Goal: Information Seeking & Learning: Learn about a topic

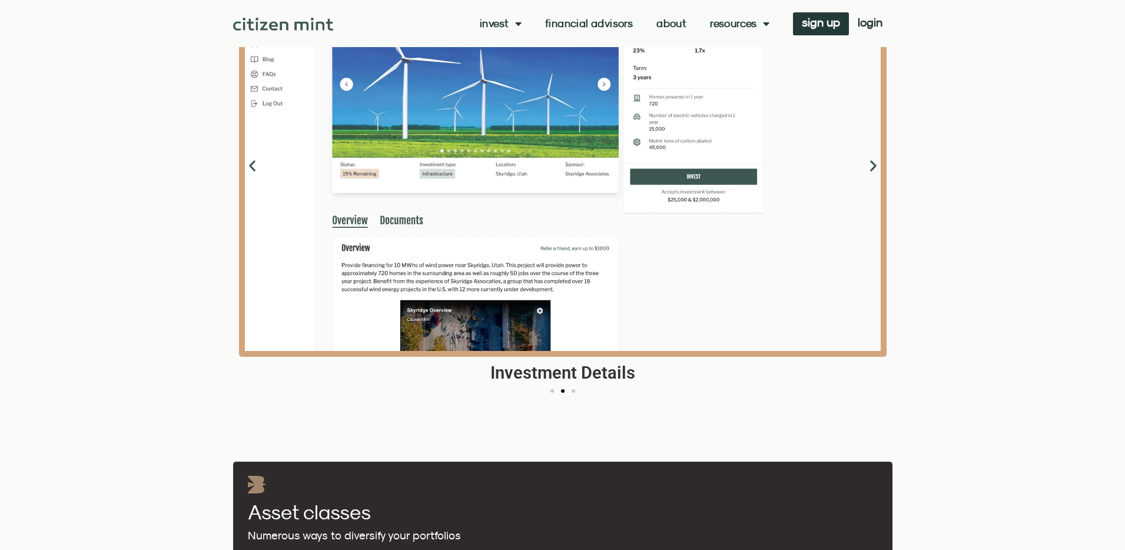
scroll to position [1604, 0]
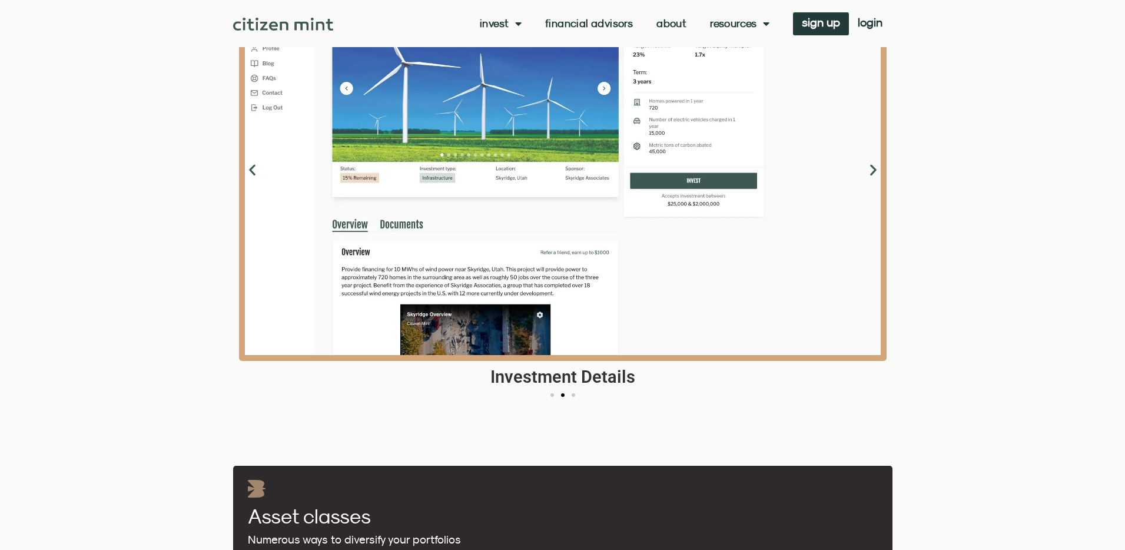
click at [873, 171] on icon "Next slide" at bounding box center [873, 169] width 15 height 15
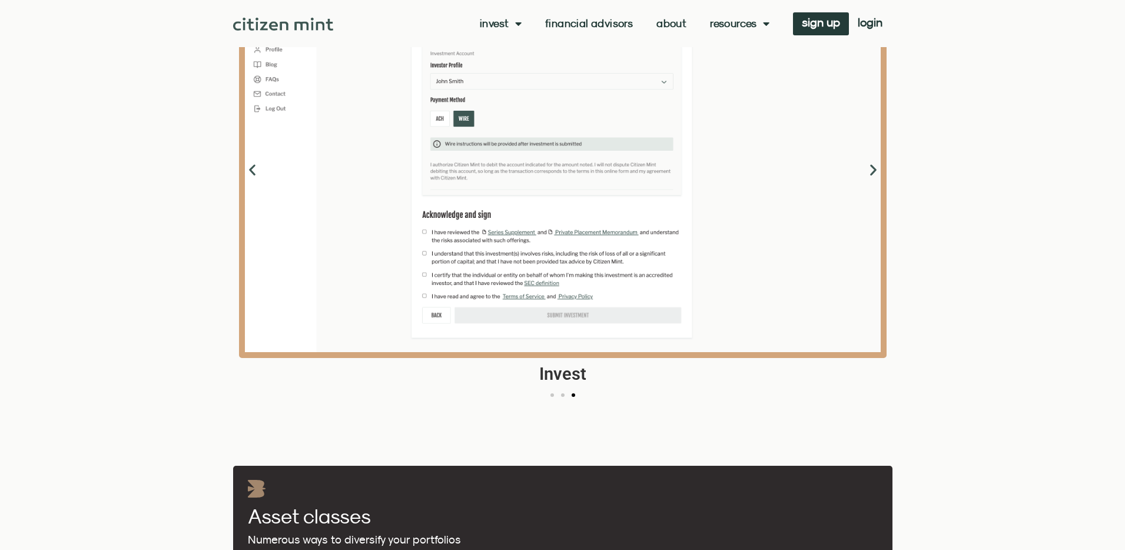
click at [873, 171] on icon "Next slide" at bounding box center [873, 169] width 15 height 15
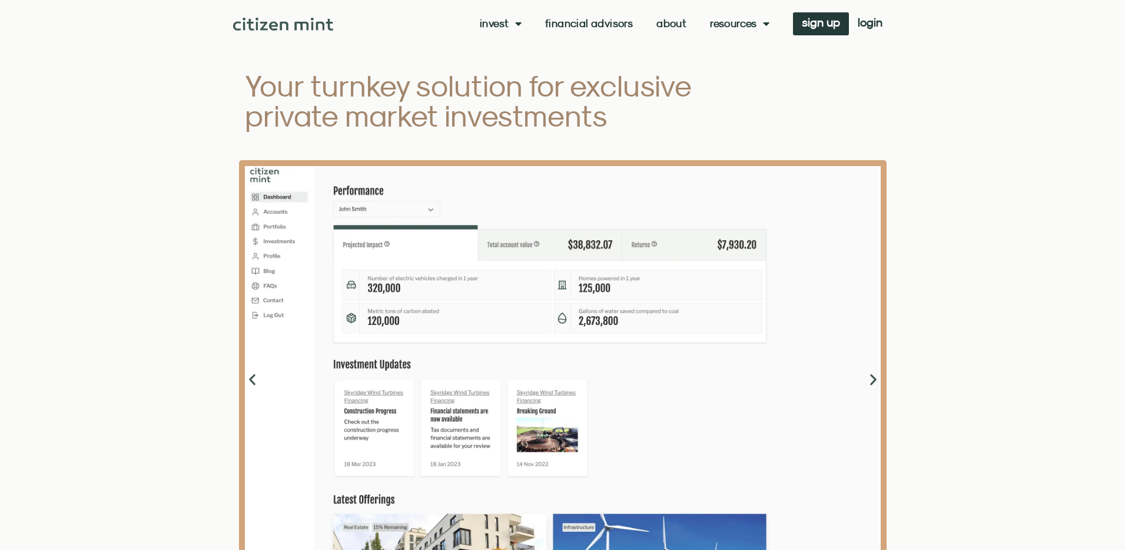
scroll to position [1395, 0]
click at [511, 26] on span "Menu" at bounding box center [515, 23] width 12 height 22
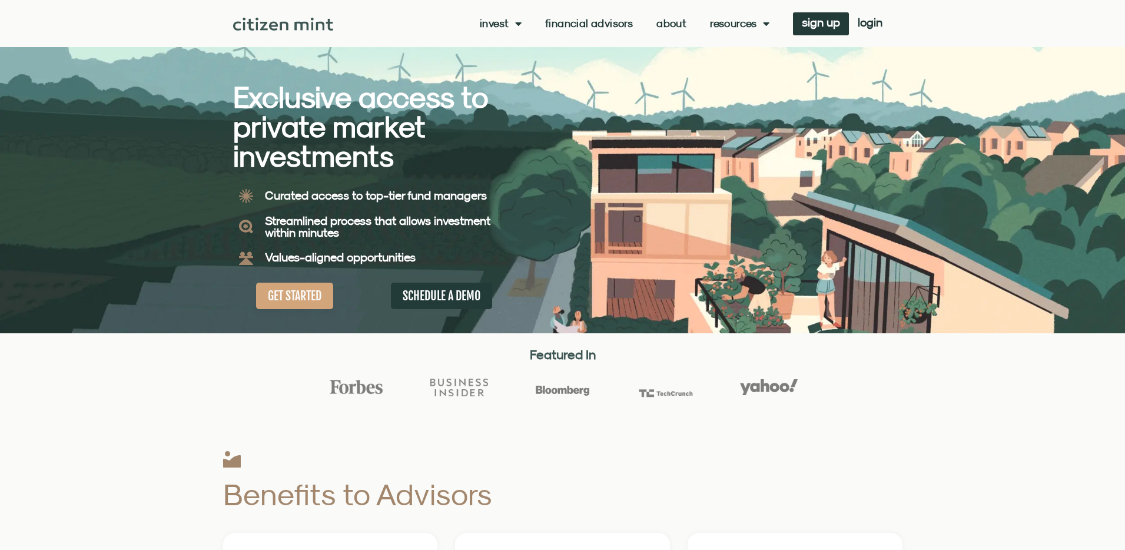
click at [511, 26] on span "Menu" at bounding box center [515, 23] width 12 height 22
click at [510, 41] on link "investments" at bounding box center [518, 42] width 77 height 27
